Goal: Find specific page/section: Find specific page/section

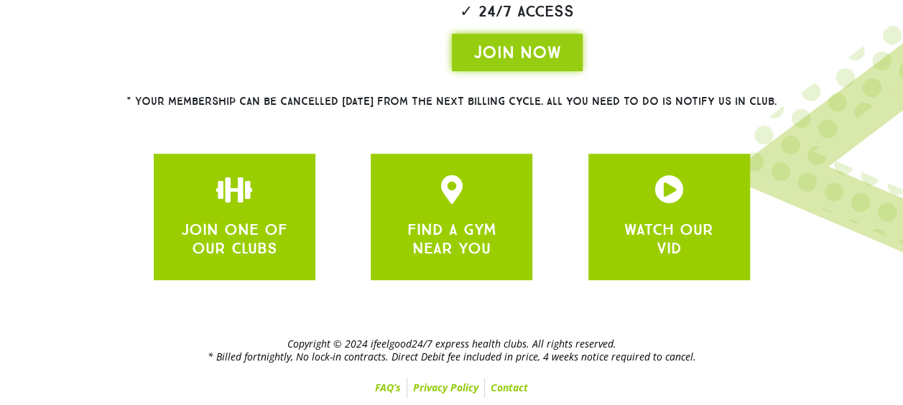
click at [806, 170] on section "JOIN ONE OF OUR CLUBS FIND A GYM NEAR YOU WATCH OUR VID" at bounding box center [451, 217] width 711 height 141
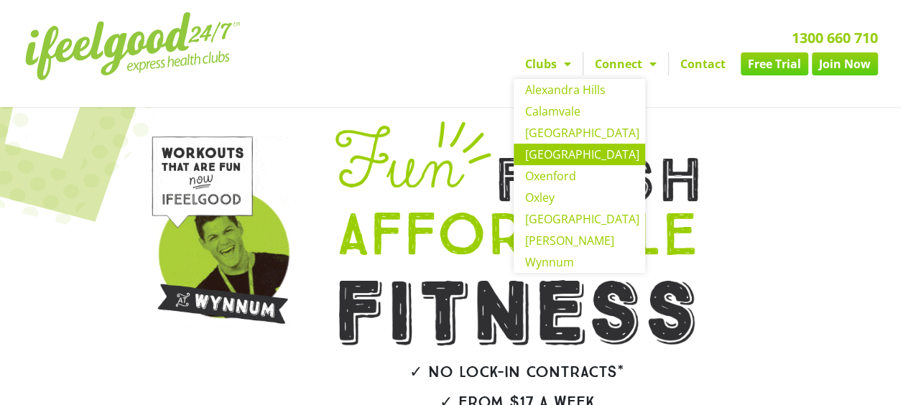
click at [562, 151] on link "[GEOGRAPHIC_DATA]" at bounding box center [579, 155] width 131 height 22
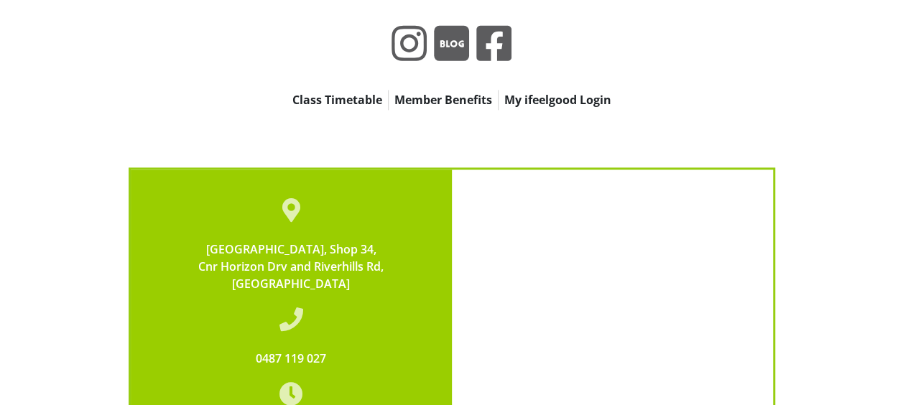
scroll to position [3650, 0]
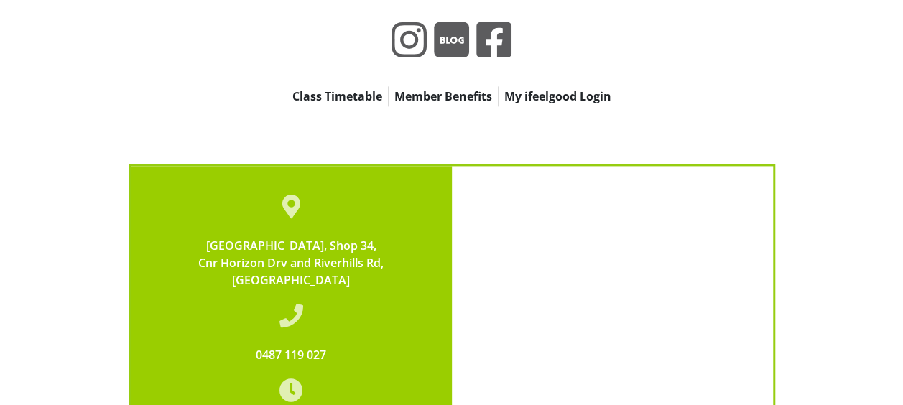
click at [460, 86] on link "Member Benefits" at bounding box center [443, 96] width 109 height 20
